Goal: Task Accomplishment & Management: Use online tool/utility

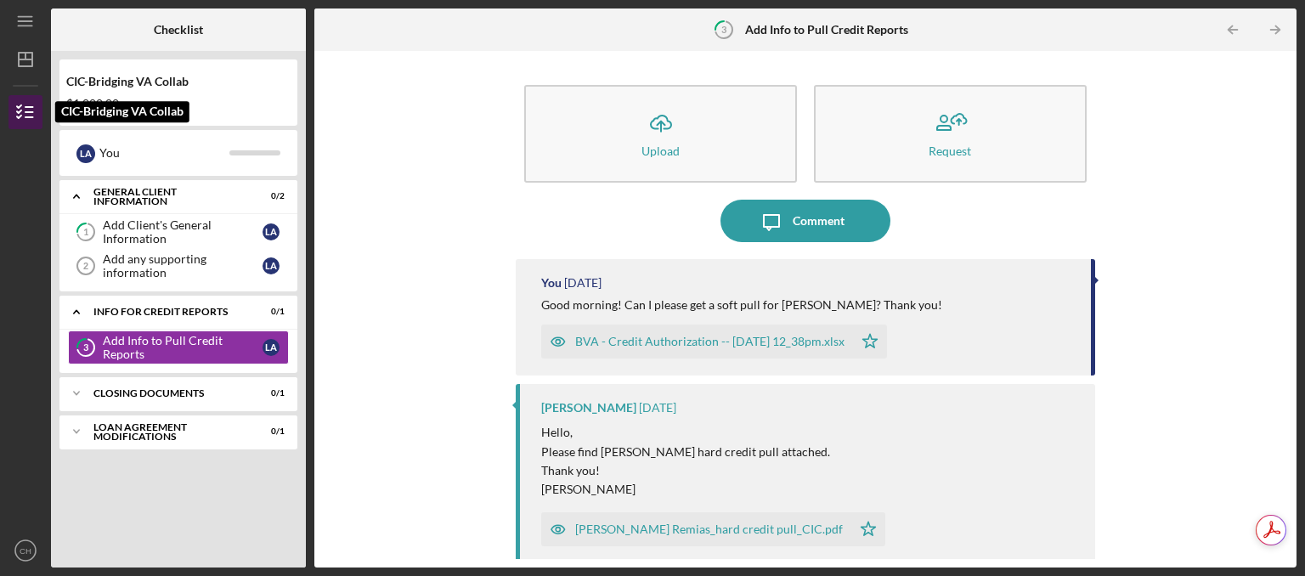
click at [24, 115] on icon "button" at bounding box center [25, 112] width 42 height 42
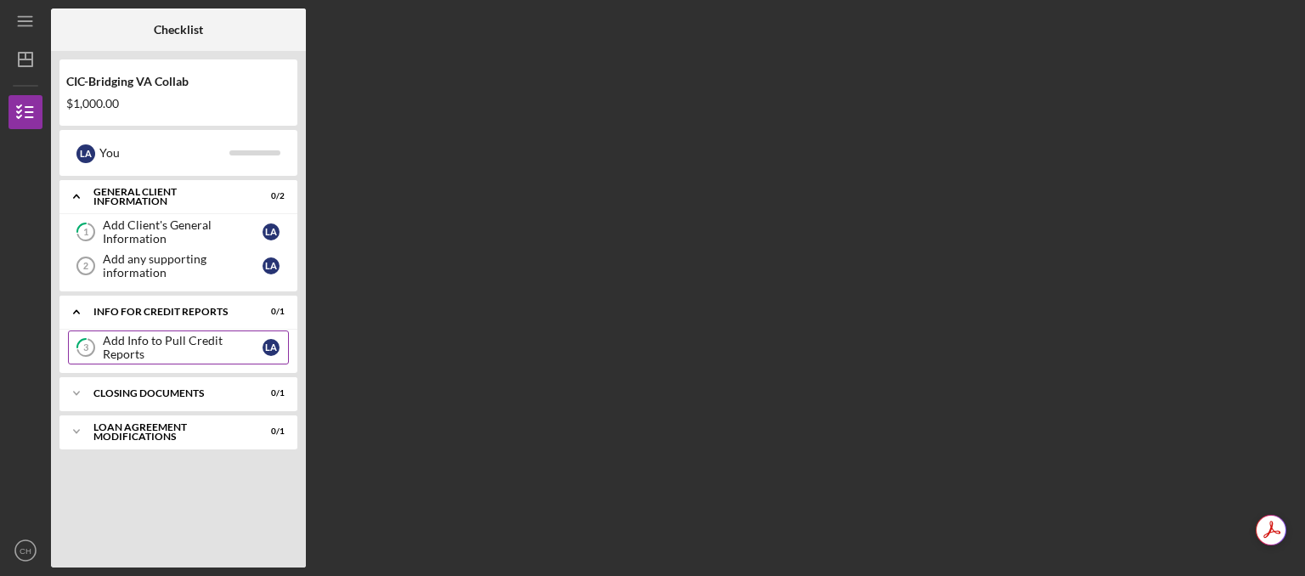
click at [136, 351] on div "Add Info to Pull Credit Reports" at bounding box center [183, 347] width 160 height 27
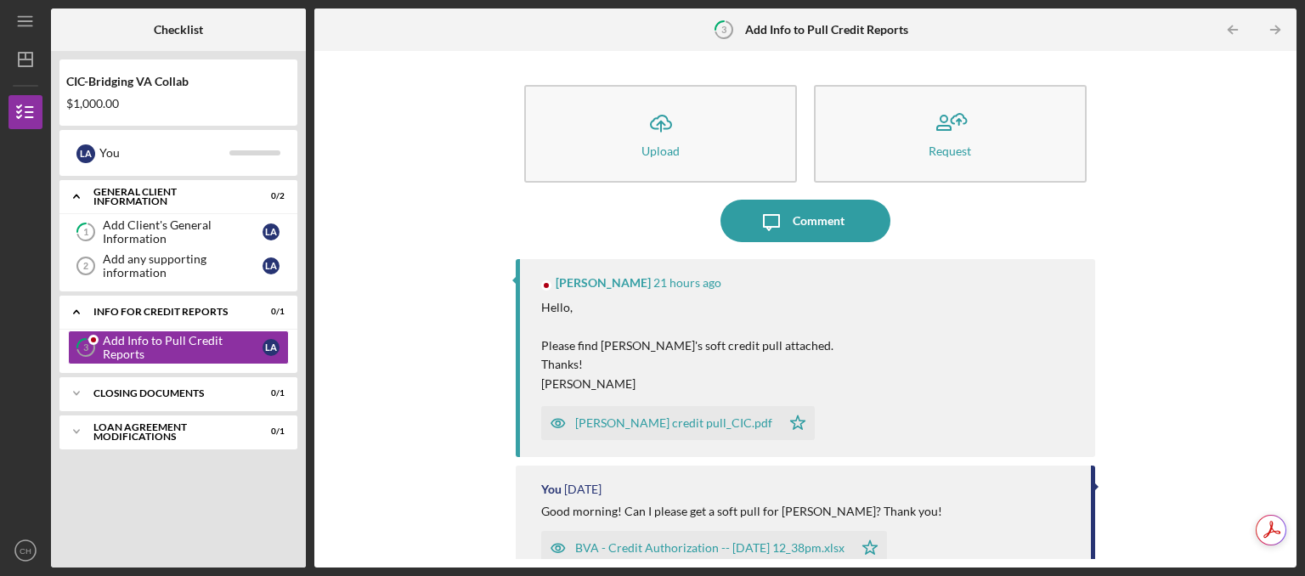
click at [651, 423] on div "[PERSON_NAME] credit pull_CIC.pdf" at bounding box center [673, 423] width 197 height 14
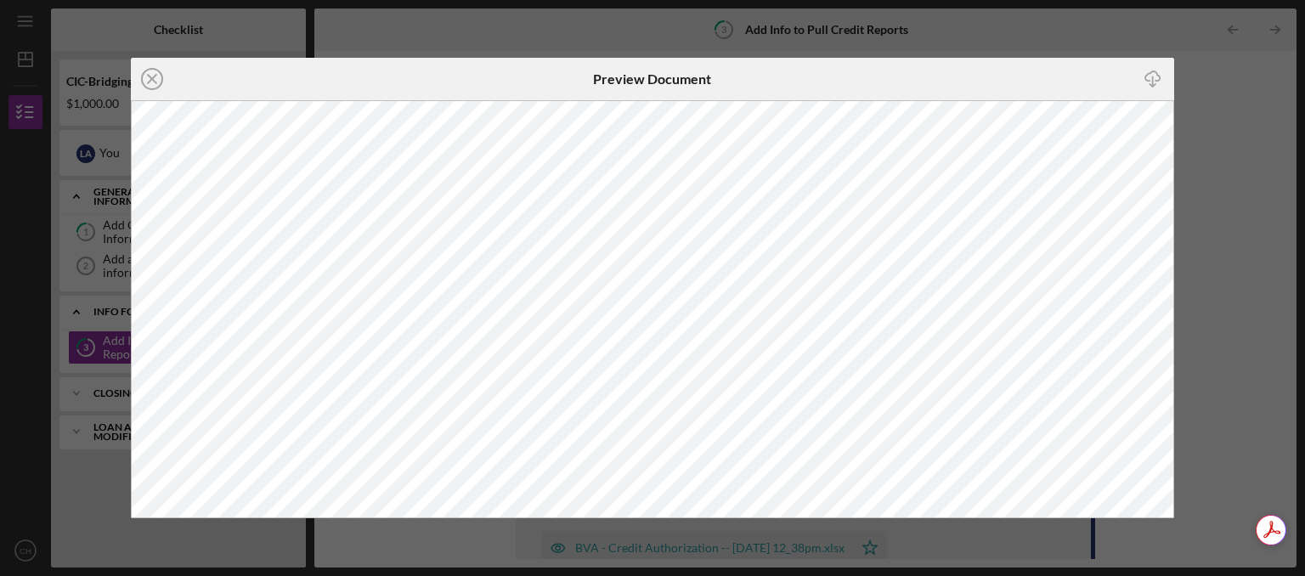
click at [1156, 76] on icon "Icon/Download" at bounding box center [1153, 78] width 38 height 38
